Goal: Communication & Community: Connect with others

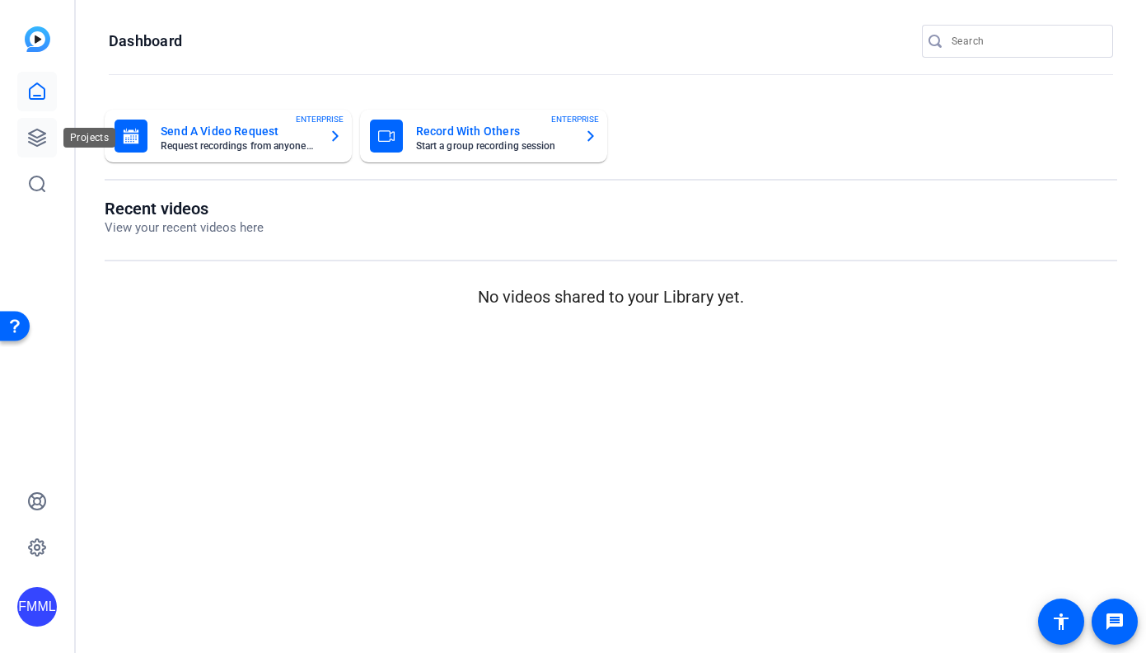
click at [40, 130] on icon at bounding box center [37, 137] width 16 height 16
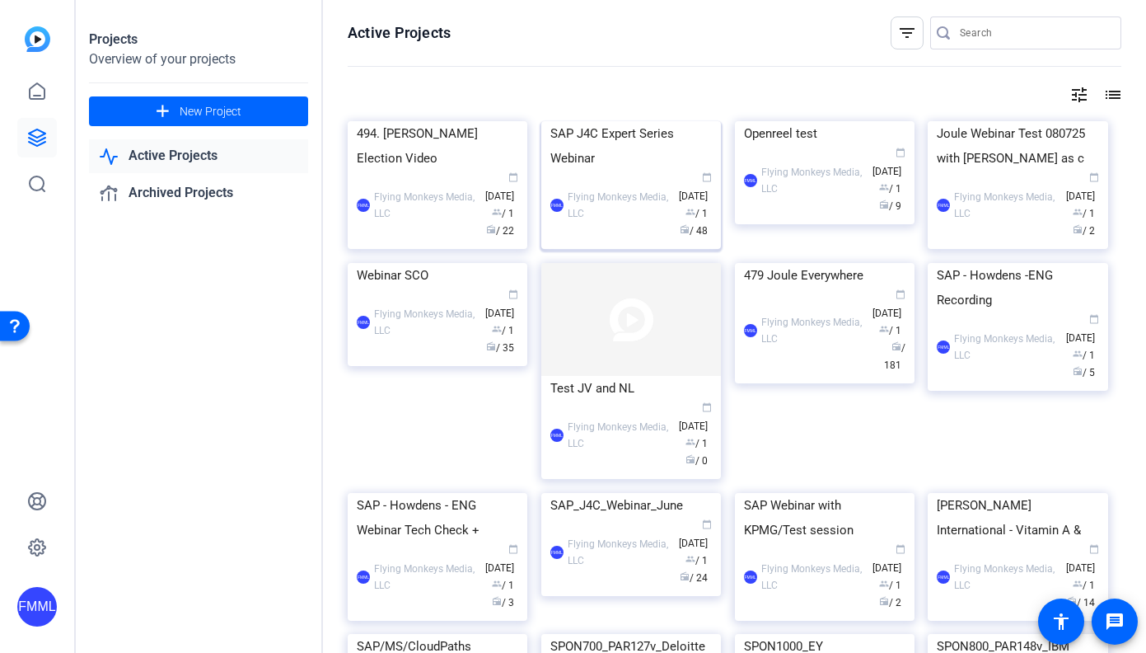
click at [621, 171] on div "SAP J4C Expert Series Webinar" at bounding box center [630, 145] width 161 height 49
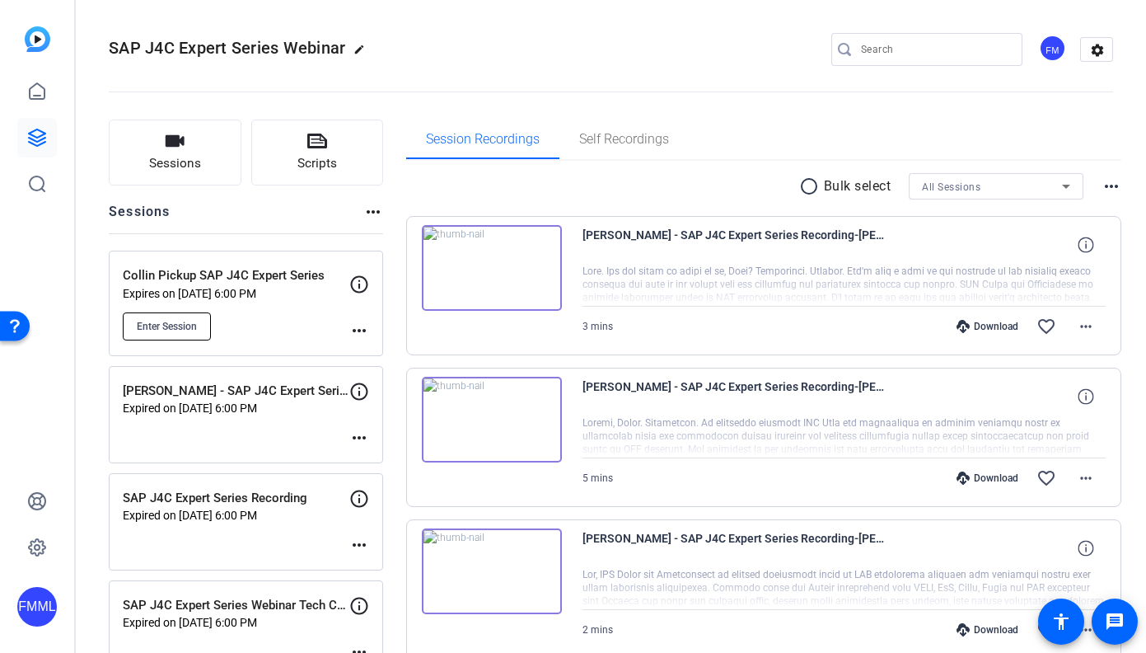
click at [156, 323] on span "Enter Session" at bounding box center [167, 326] width 60 height 13
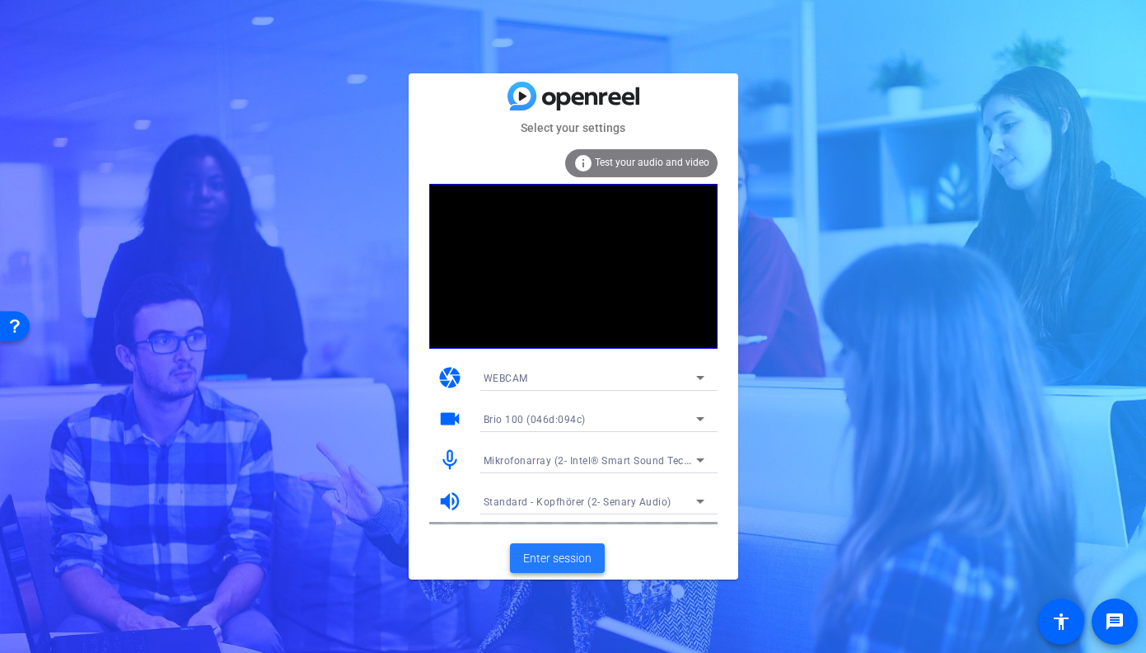
click at [583, 558] on span "Enter session" at bounding box center [557, 558] width 68 height 17
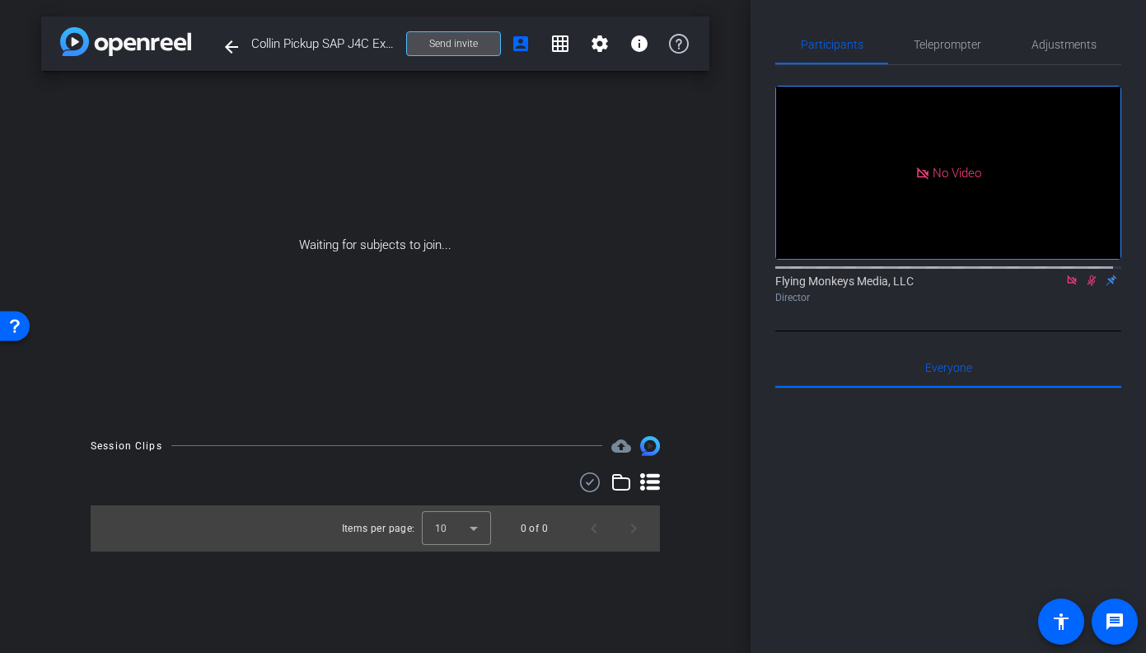
click at [461, 41] on span "Send invite" at bounding box center [453, 43] width 49 height 13
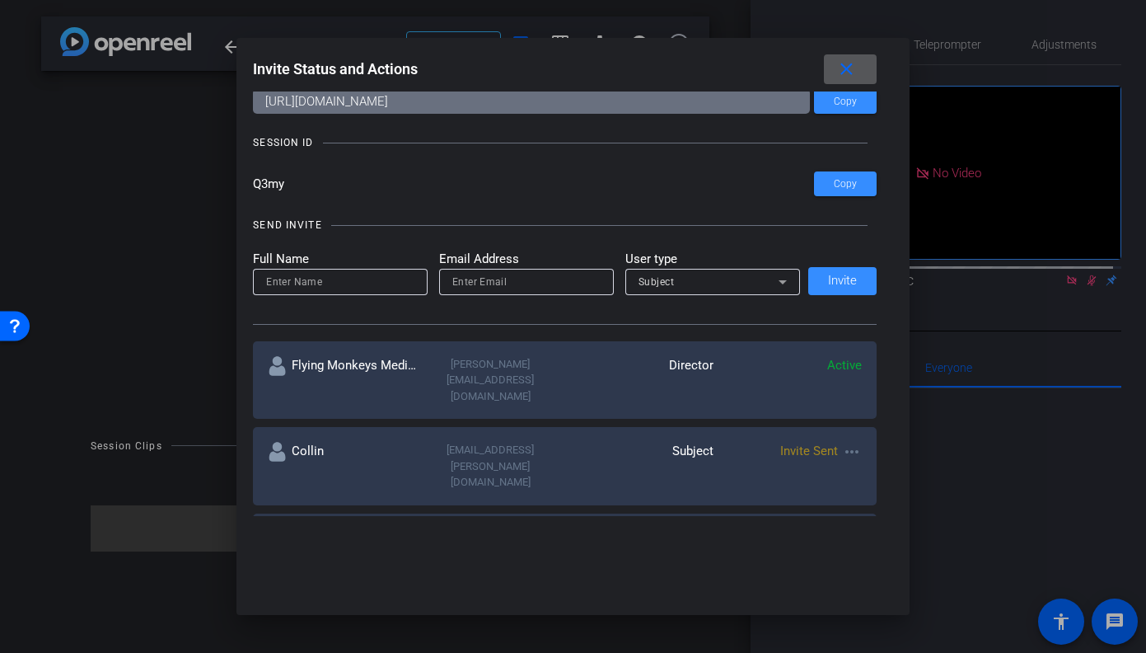
scroll to position [82, 0]
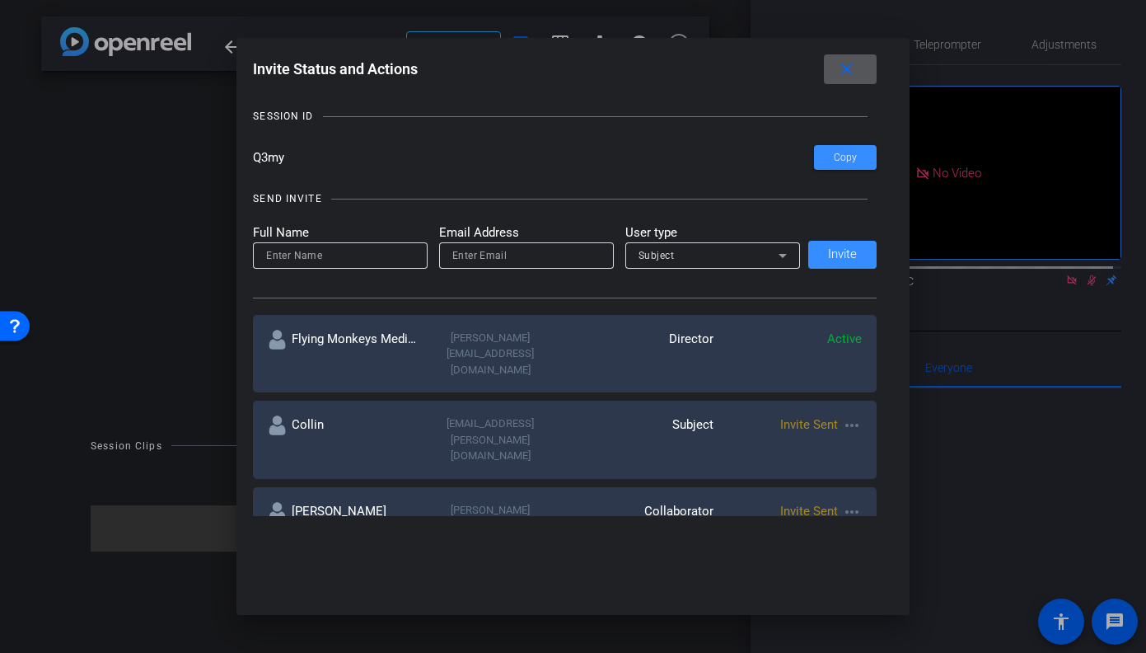
click at [784, 254] on icon at bounding box center [783, 256] width 20 height 20
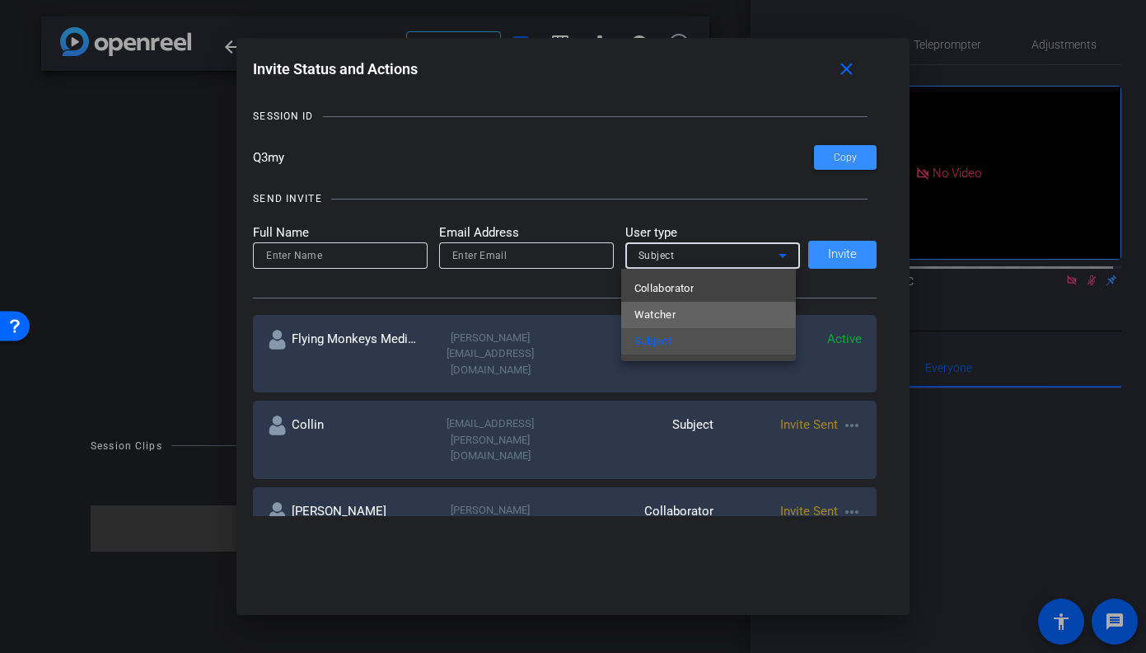
click at [675, 315] on span "Watcher" at bounding box center [655, 315] width 42 height 20
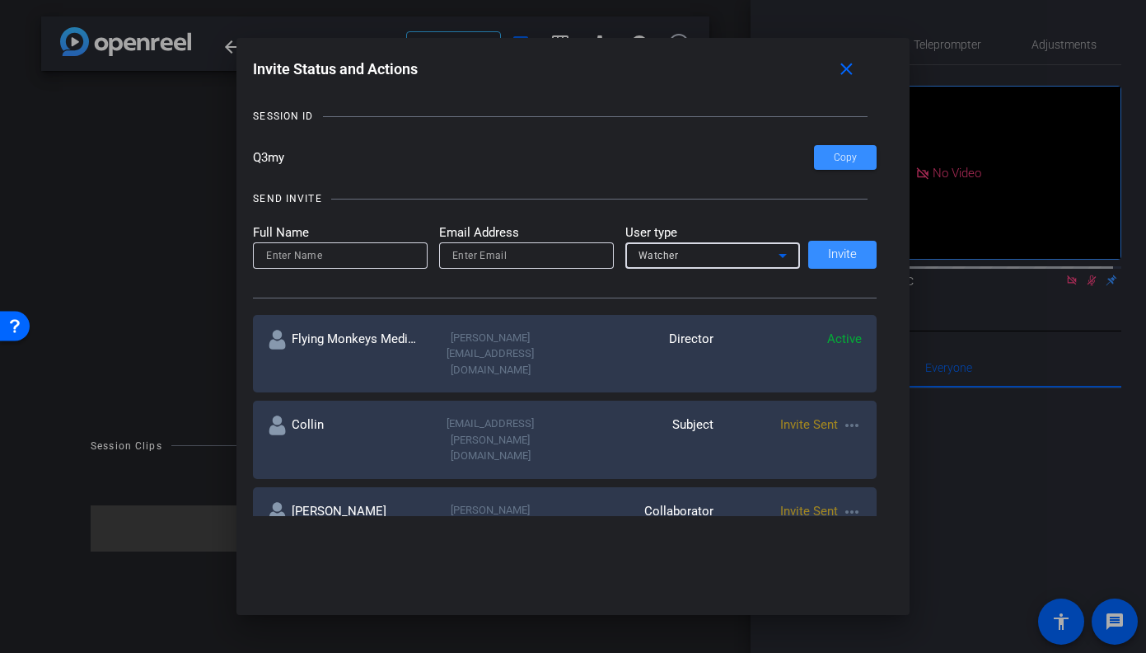
click at [349, 256] on input at bounding box center [340, 256] width 148 height 20
type input "Jacqueline"
click at [515, 257] on input "email" at bounding box center [526, 256] width 148 height 20
paste input "jacqueline.thorley@sap.com"
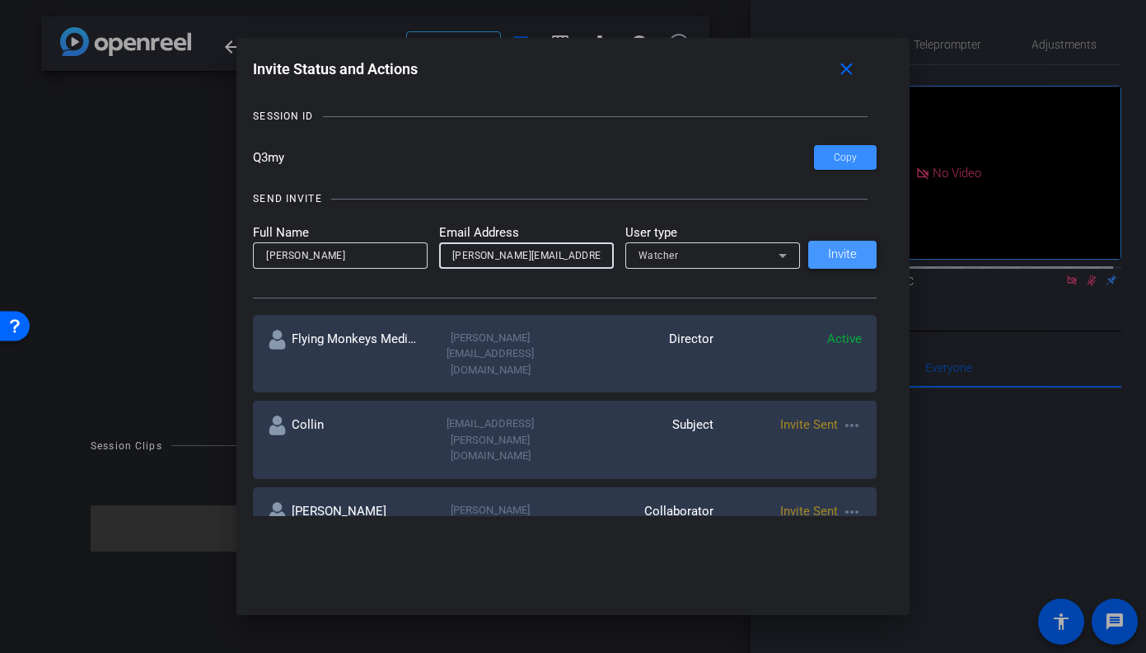
type input "jacqueline.thorley@sap.com"
click at [833, 255] on span "Invite" at bounding box center [842, 254] width 29 height 12
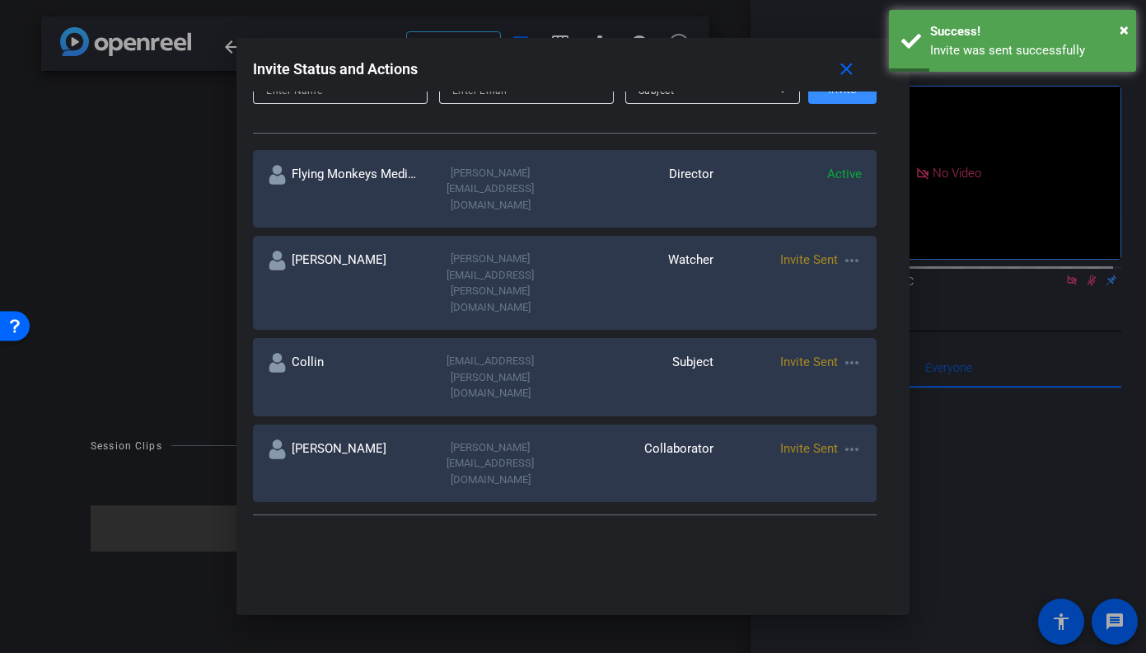
scroll to position [0, 0]
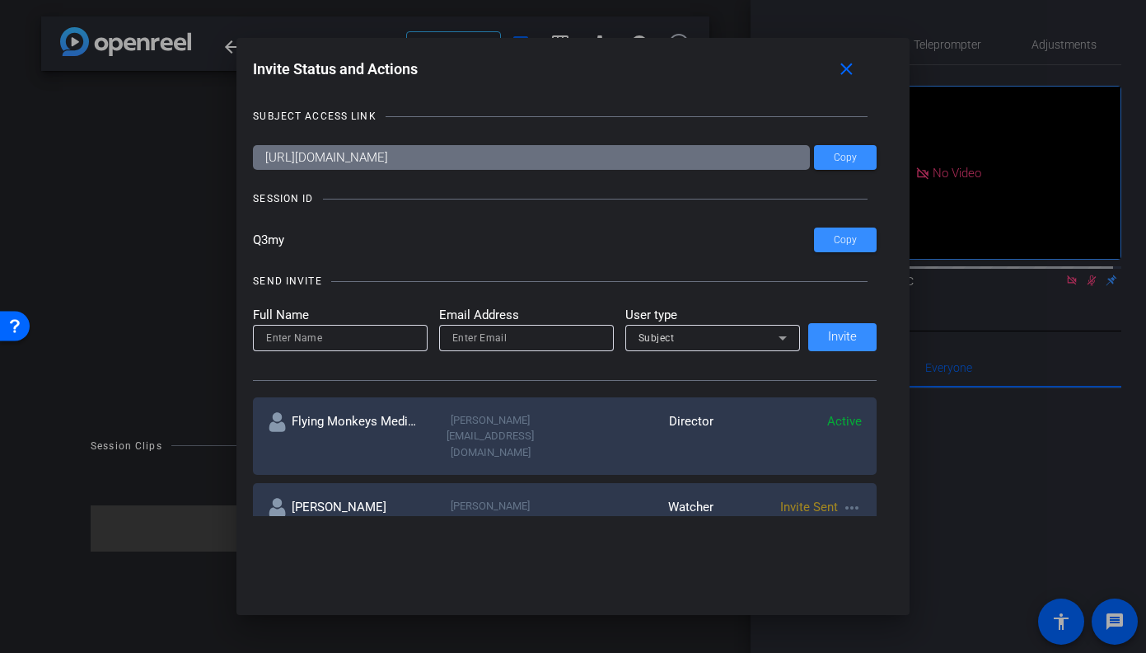
click at [844, 73] on mat-icon "close" at bounding box center [846, 69] width 21 height 21
